Goal: Task Accomplishment & Management: Use online tool/utility

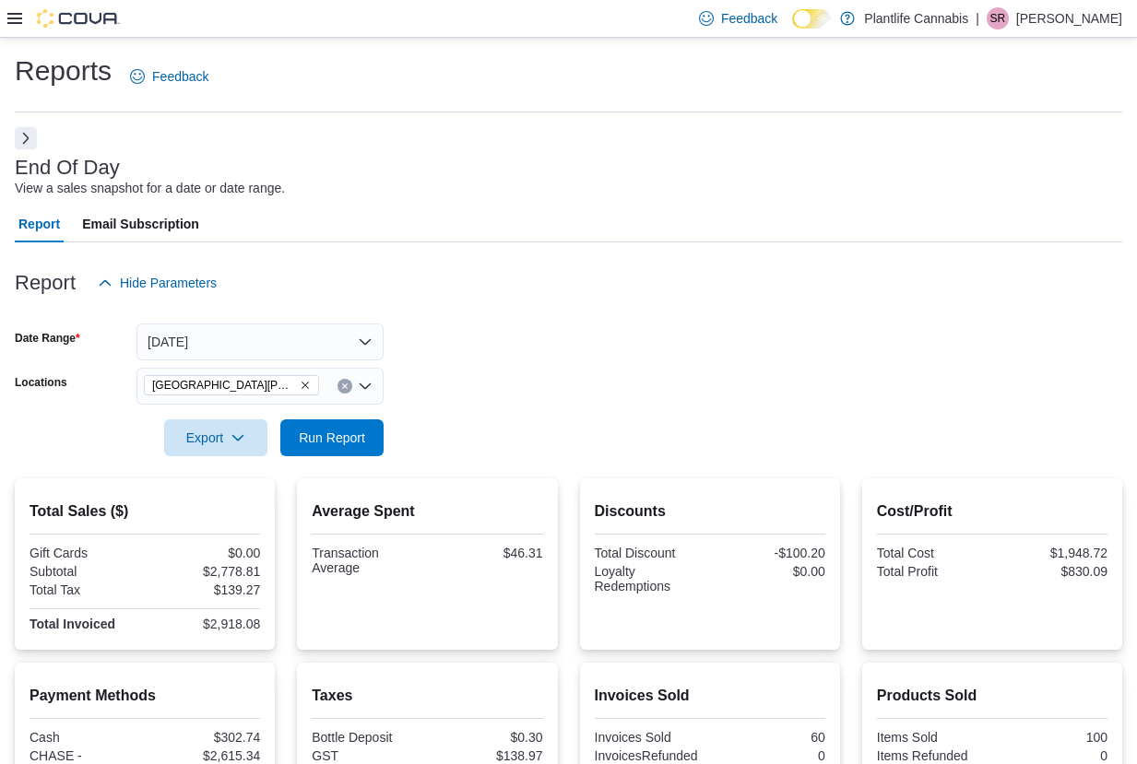
scroll to position [266, 0]
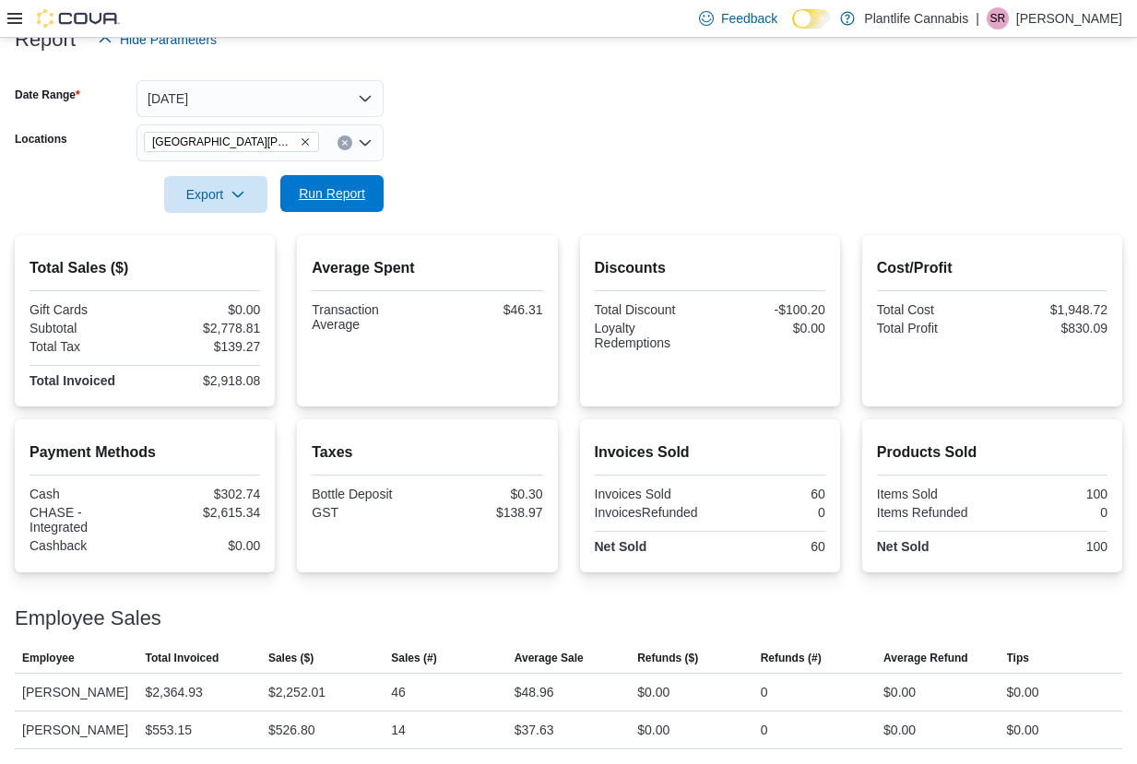
click at [347, 175] on span "Run Report" at bounding box center [331, 193] width 81 height 37
click at [331, 184] on span "Run Report" at bounding box center [332, 193] width 66 height 18
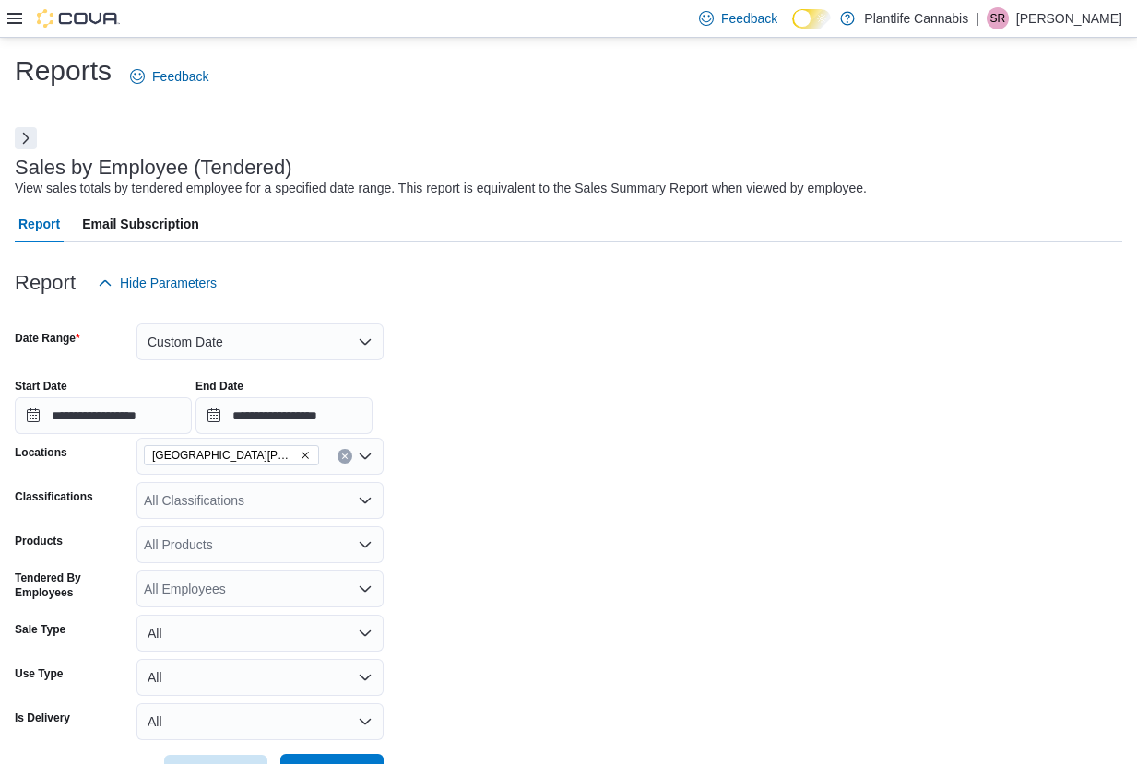
scroll to position [281, 0]
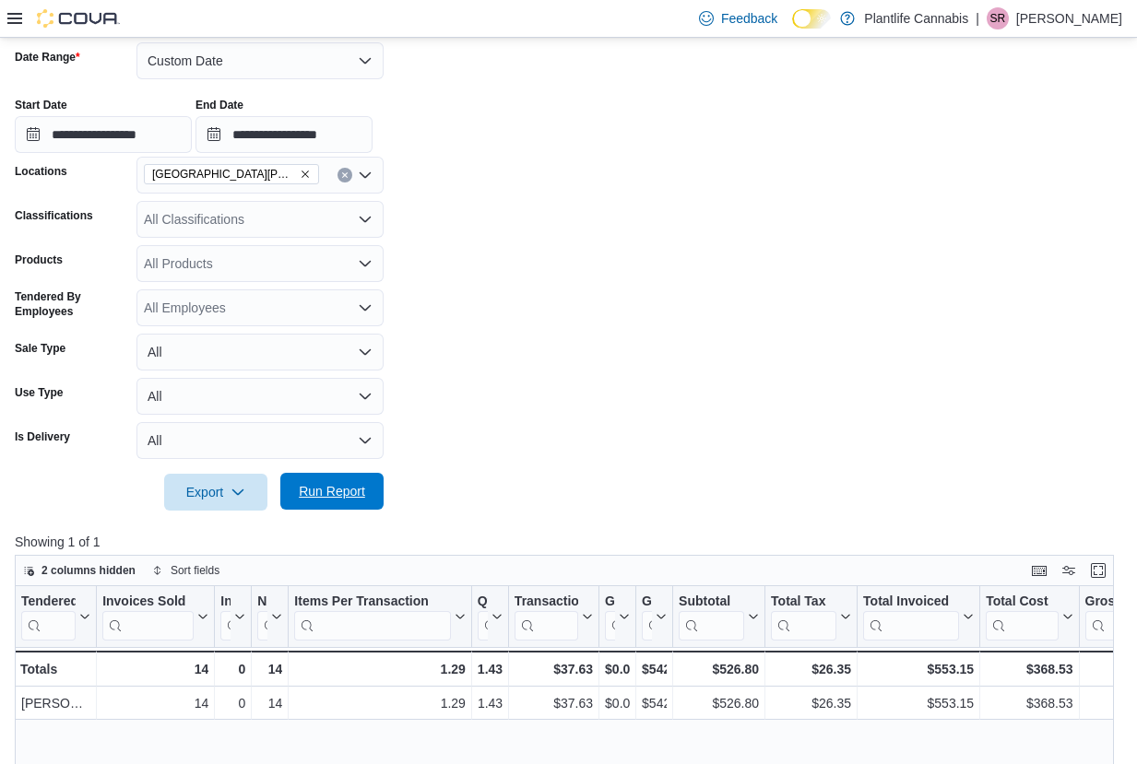
click at [361, 480] on span "Run Report" at bounding box center [331, 491] width 81 height 37
click at [313, 484] on span "Run Report" at bounding box center [332, 491] width 66 height 18
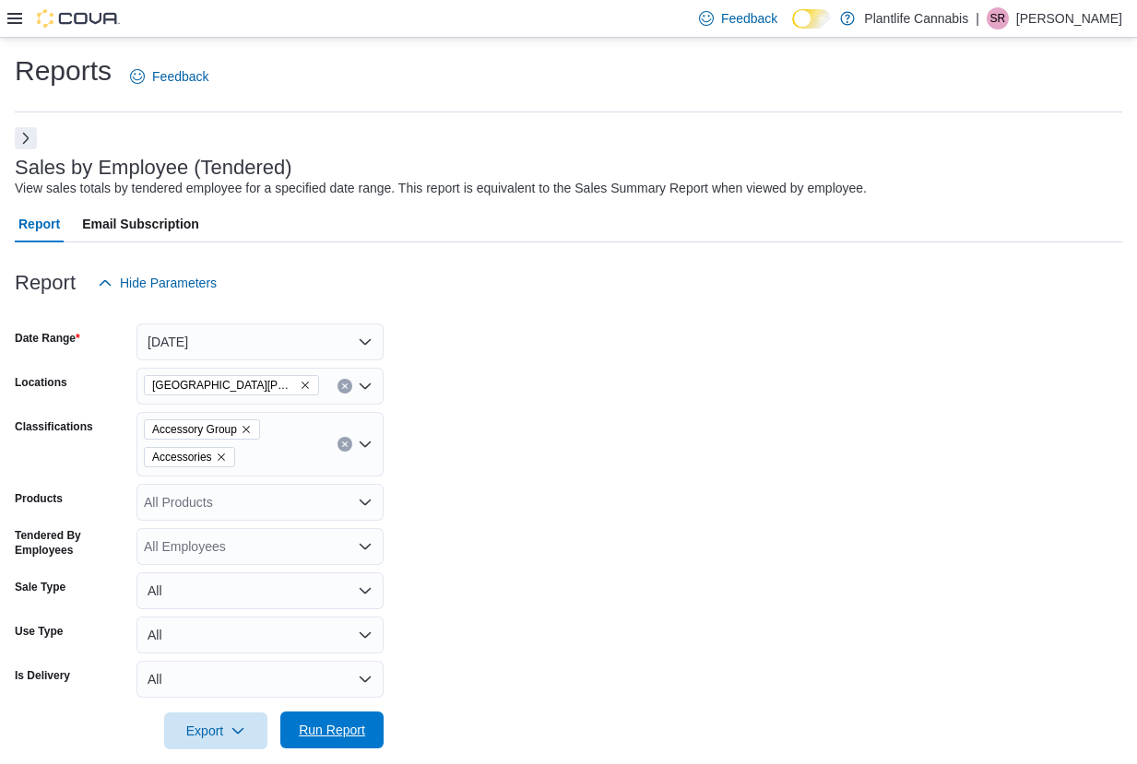
scroll to position [284, 0]
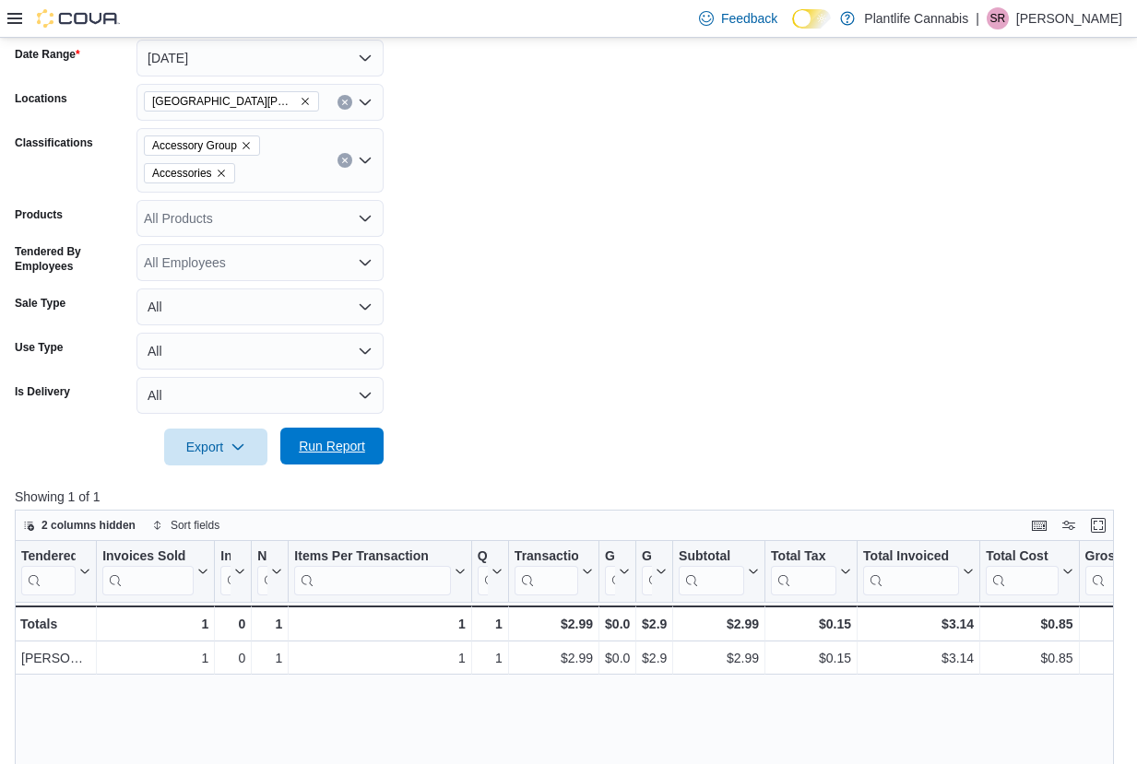
click at [340, 437] on span "Run Report" at bounding box center [331, 446] width 81 height 37
